Goal: Find specific page/section: Find specific page/section

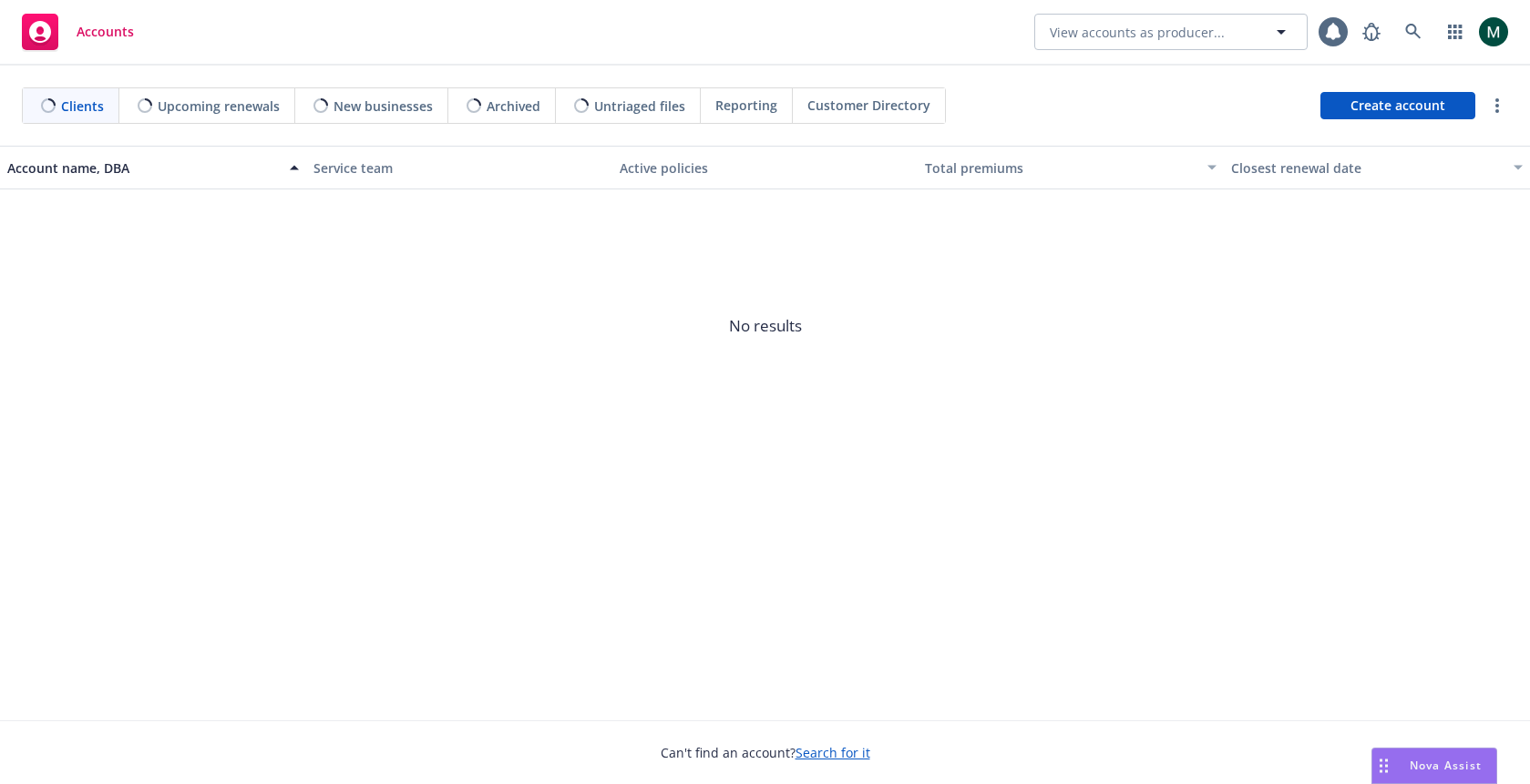
click at [833, 97] on span "Customer Directory" at bounding box center [868, 105] width 123 height 19
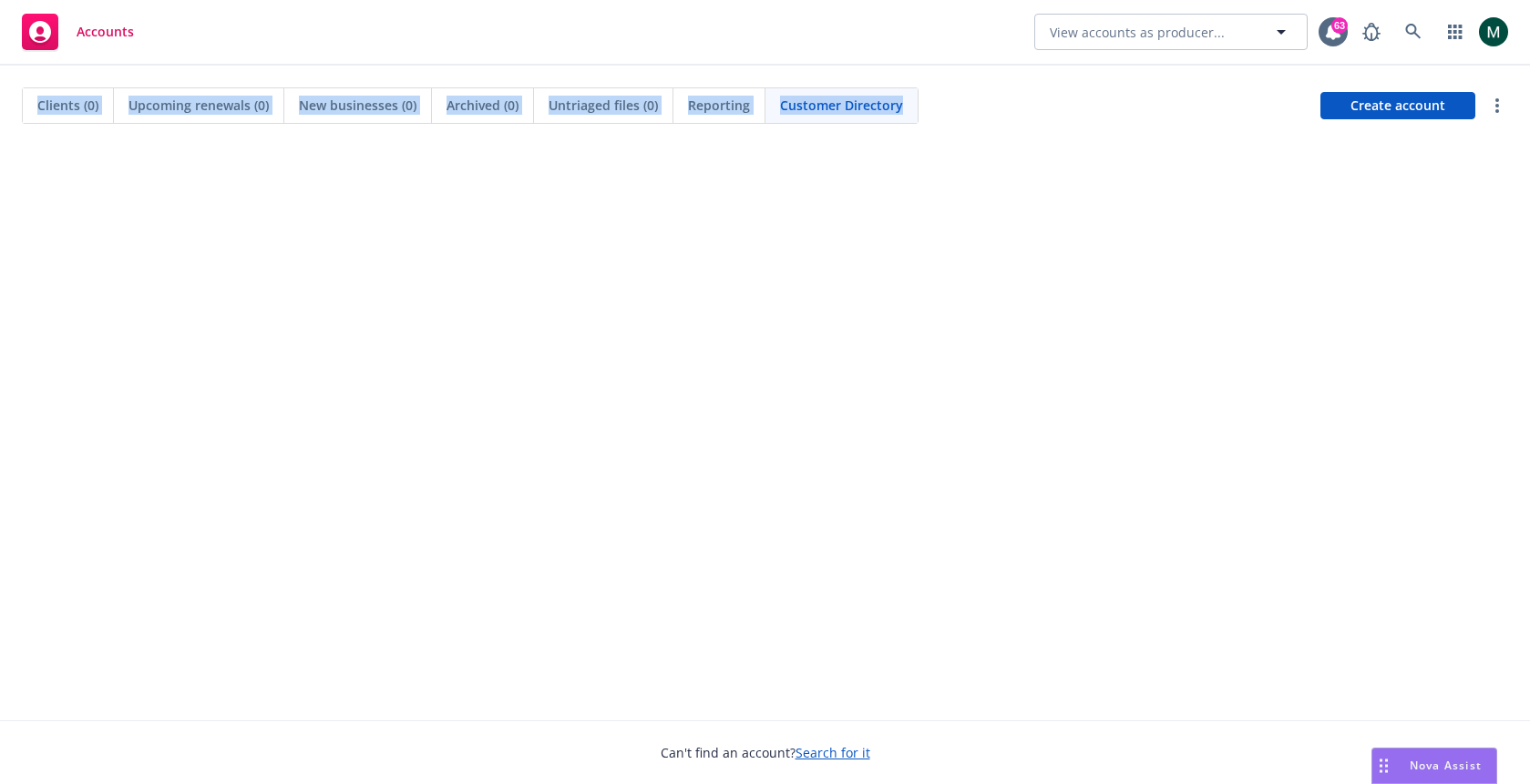
drag, startPoint x: 968, startPoint y: 101, endPoint x: 10, endPoint y: 102, distance: 958.0
click at [10, 102] on div "Clients (0) Upcoming renewals (0) New businesses (0) Archived (0) Untriaged fil…" at bounding box center [765, 105] width 1530 height 80
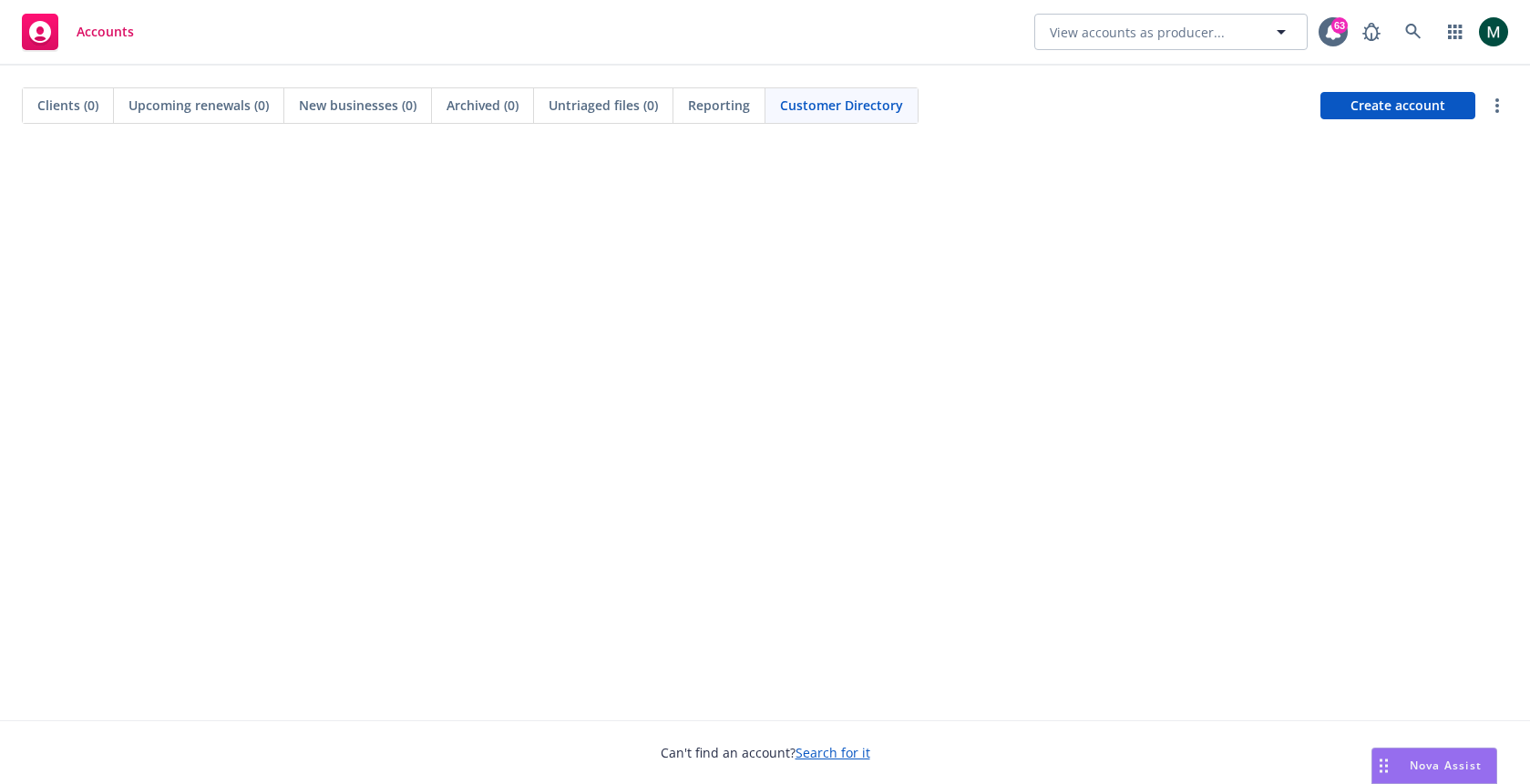
click at [302, 134] on div "Clients (0) Upcoming renewals (0) New businesses (0) Archived (0) Untriaged fil…" at bounding box center [765, 105] width 1530 height 80
